Goal: Transaction & Acquisition: Purchase product/service

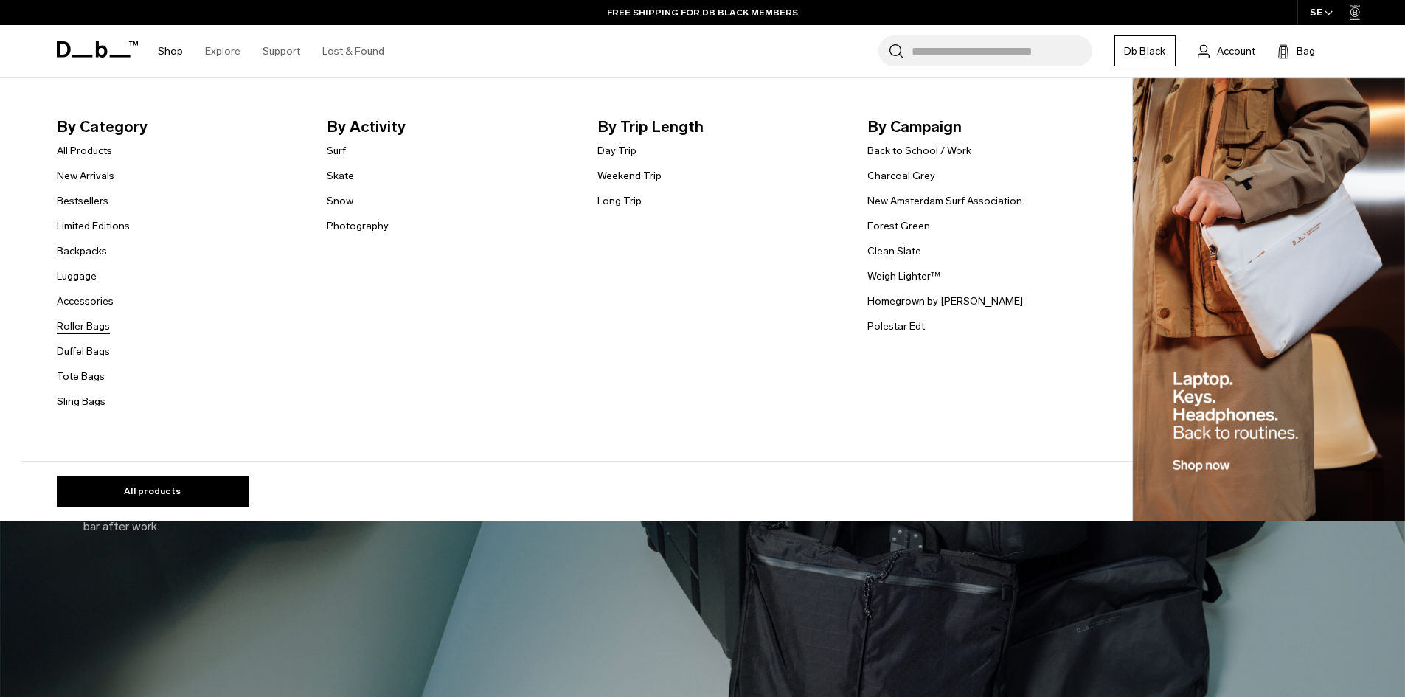
click at [95, 327] on link "Roller Bags" at bounding box center [83, 326] width 53 height 15
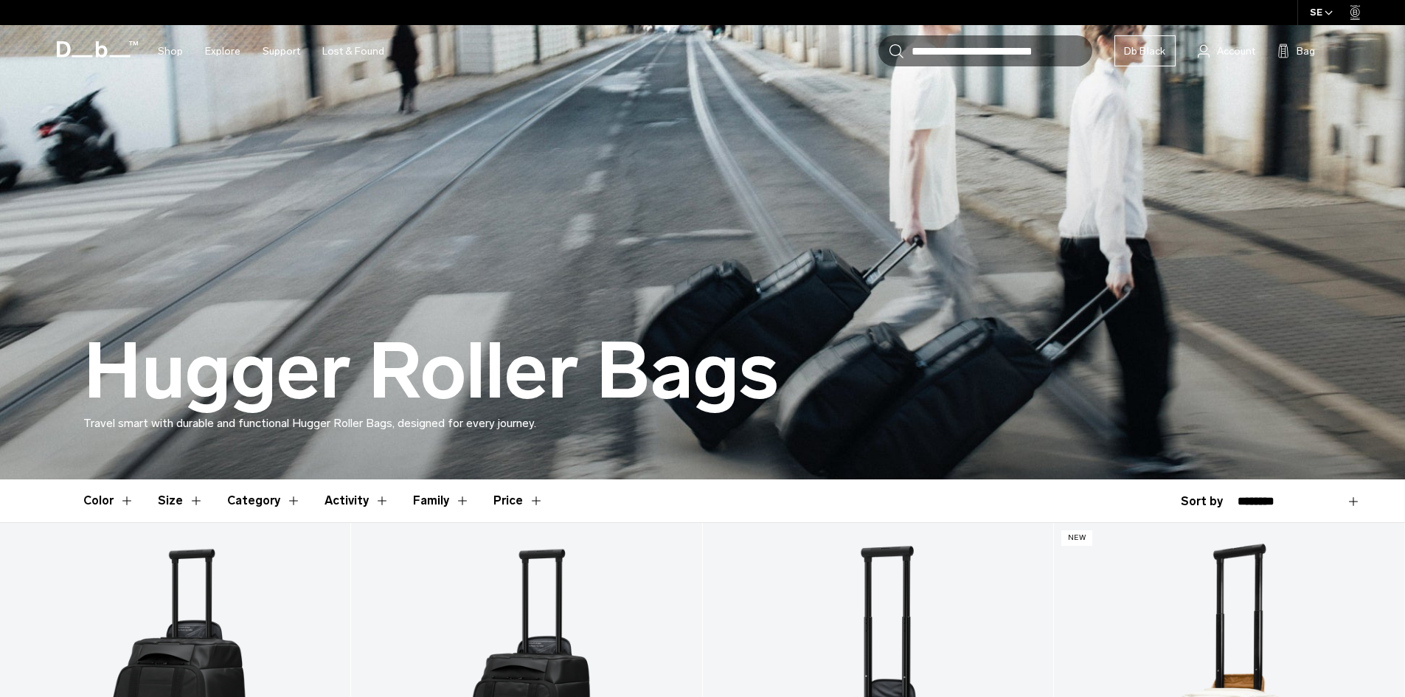
click at [1334, 13] on div "SE" at bounding box center [1321, 12] width 49 height 25
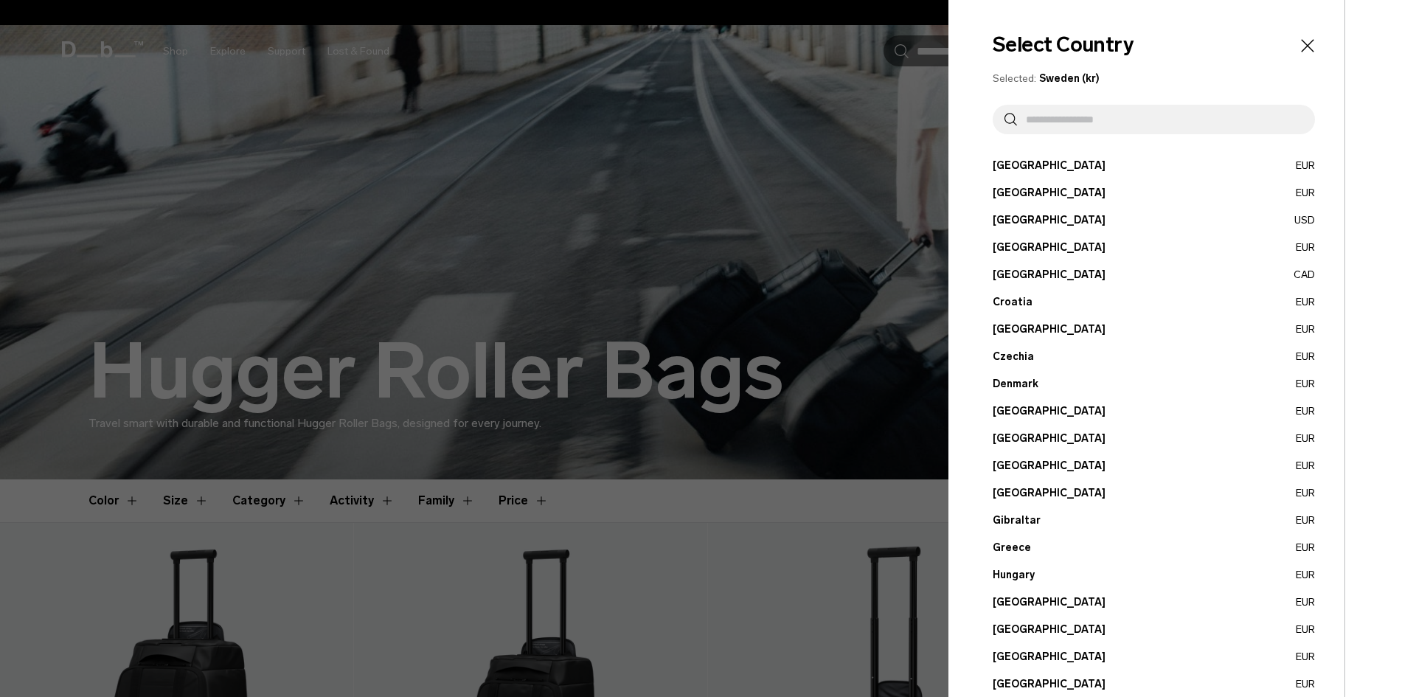
click at [1307, 52] on div "Select Country Selected: Sweden (kr) Austria EUR Belgium EUR Brazil USD" at bounding box center [1146, 544] width 396 height 1088
click at [1297, 46] on icon "Close" at bounding box center [1307, 45] width 21 height 21
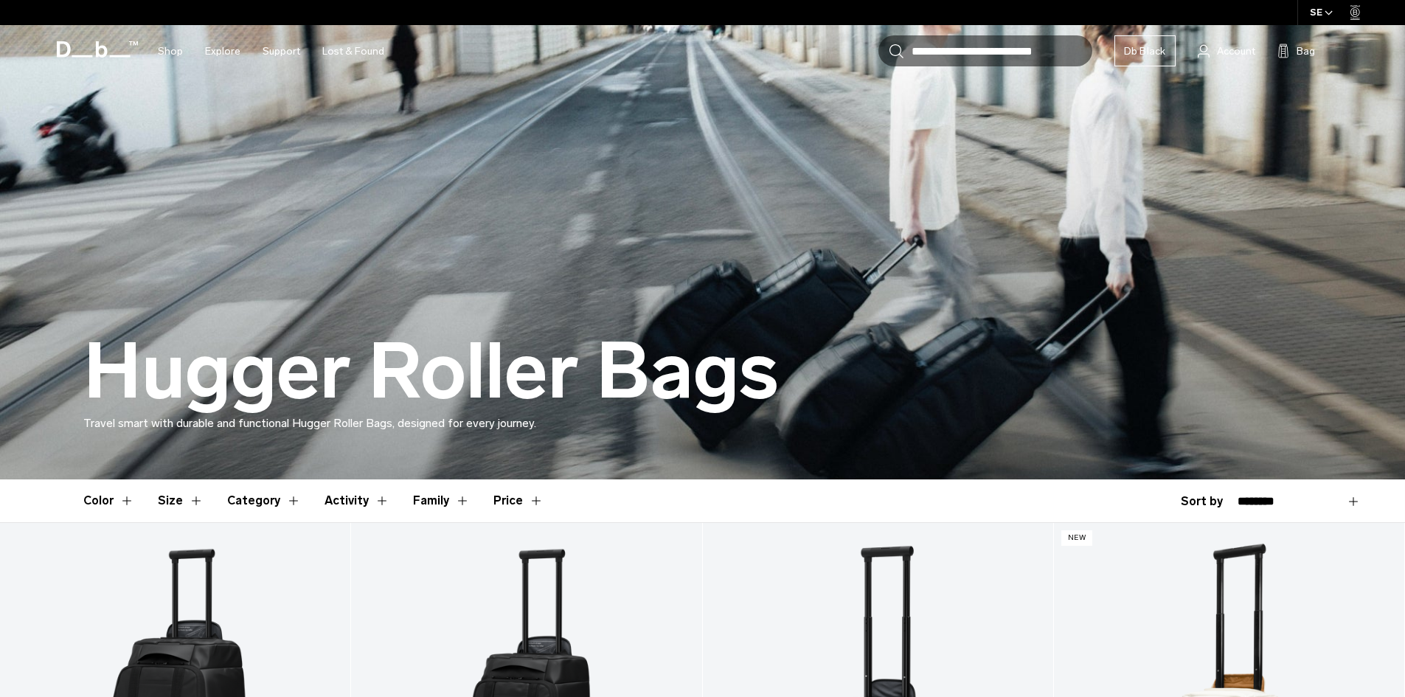
click at [1358, 18] on icon at bounding box center [1355, 12] width 10 height 15
